Goal: Task Accomplishment & Management: Manage account settings

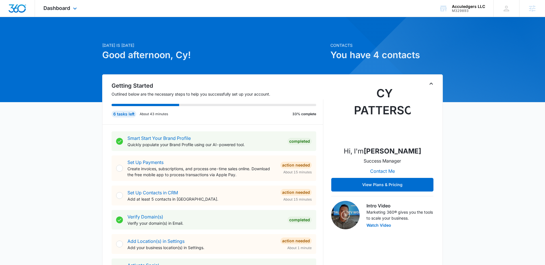
click at [68, 14] on div "Dashboard Apps Reputation Websites Forms CRM Email Social Shop Payments POS Con…" at bounding box center [61, 8] width 52 height 17
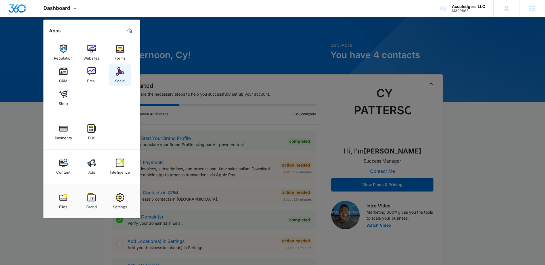
click at [118, 76] on div "Social" at bounding box center [120, 79] width 10 height 7
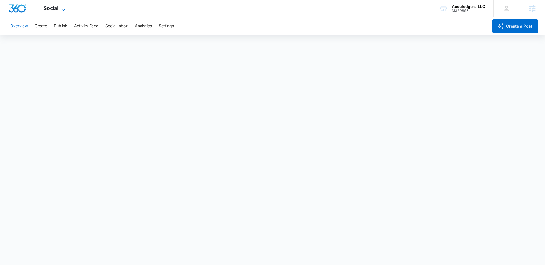
click at [64, 9] on icon at bounding box center [63, 10] width 7 height 7
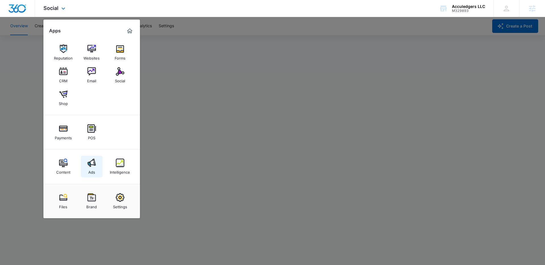
click at [85, 171] on link "Ads" at bounding box center [92, 167] width 22 height 22
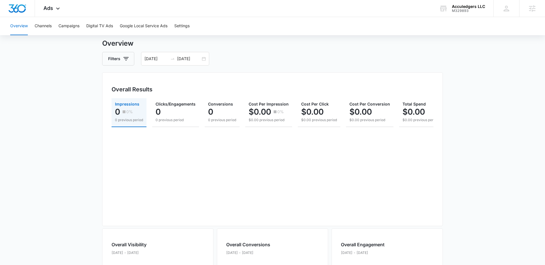
scroll to position [46, 0]
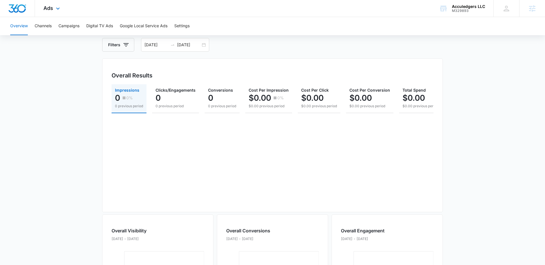
click at [47, 4] on div "Ads Apps Reputation Websites Forms CRM Email Social Shop Payments POS Content A…" at bounding box center [52, 8] width 35 height 17
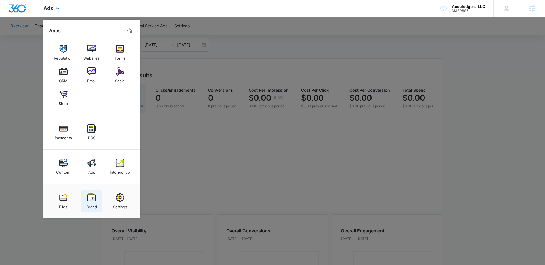
click at [95, 203] on div "Brand" at bounding box center [91, 205] width 10 height 7
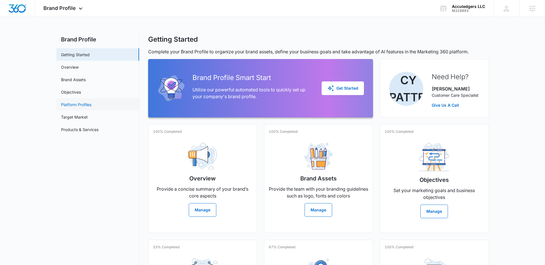
click at [78, 104] on link "Platform Profiles" at bounding box center [76, 105] width 30 height 6
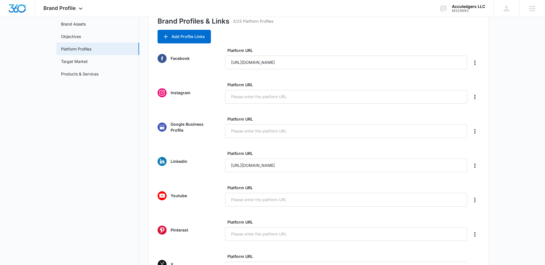
scroll to position [55, 0]
drag, startPoint x: 381, startPoint y: 64, endPoint x: 222, endPoint y: 58, distance: 158.7
click at [222, 58] on div "Facebook Platform URL [URL][DOMAIN_NAME]" at bounding box center [318, 59] width 322 height 22
